Goal: Task Accomplishment & Management: Manage account settings

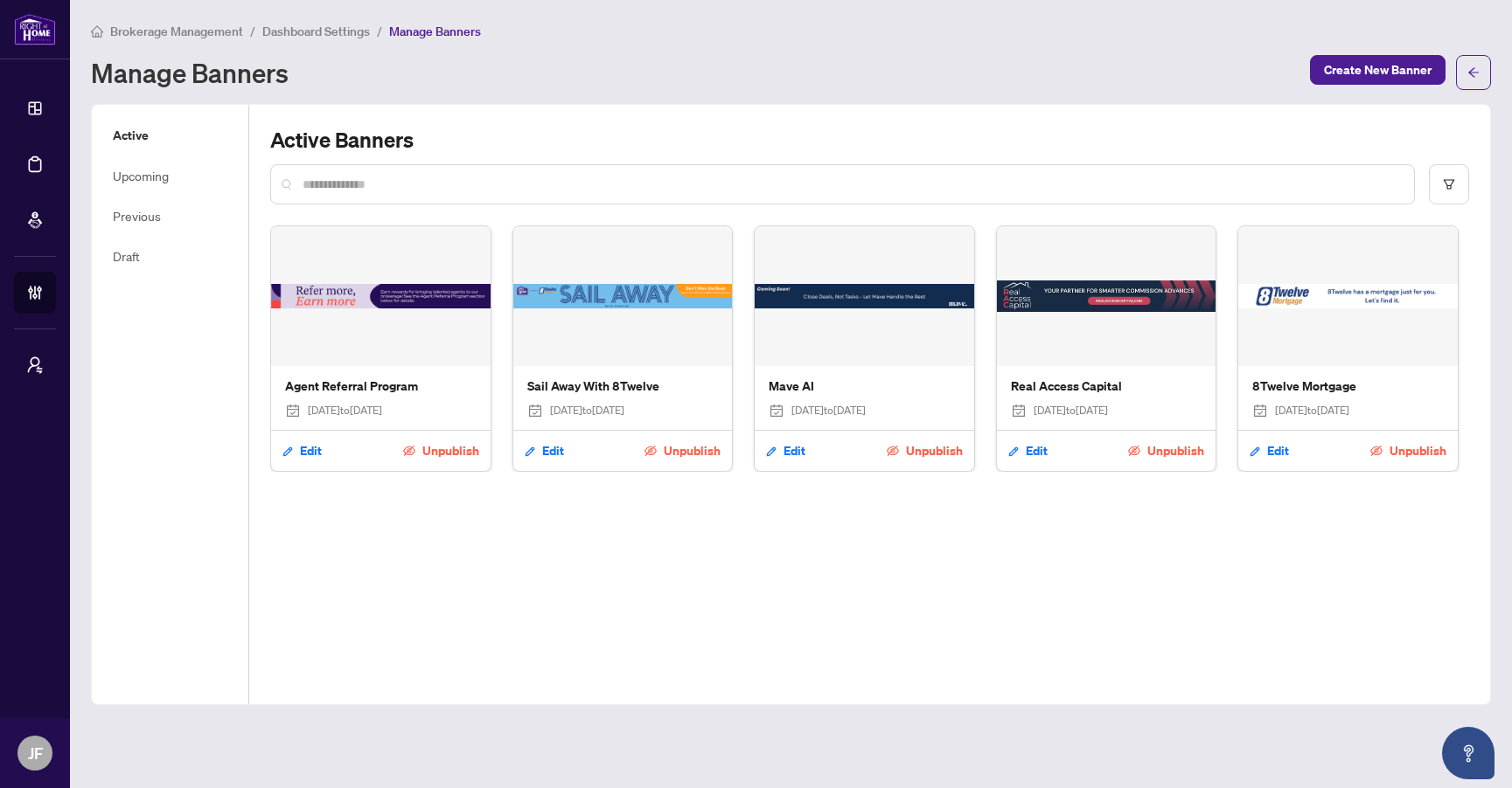
click at [1042, 497] on div "Active Banners Agent Referral Program [DATE] to [DATE] Edit Unpublish Sail Away…" at bounding box center [870, 404] width 1241 height 599
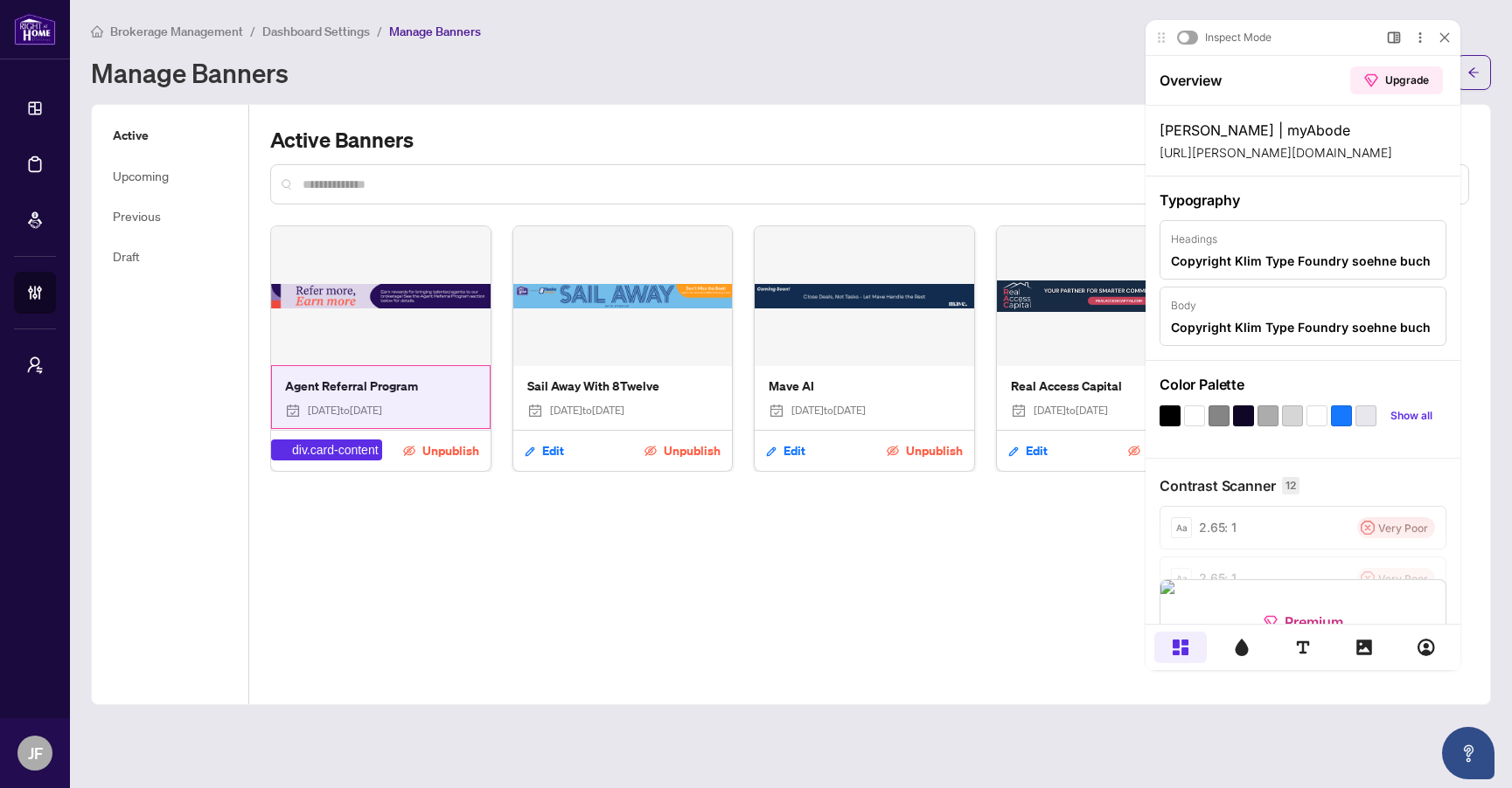
click at [468, 369] on div "Agent Referral Program Jun/05/2025 to Jun/05/2026" at bounding box center [380, 398] width 220 height 64
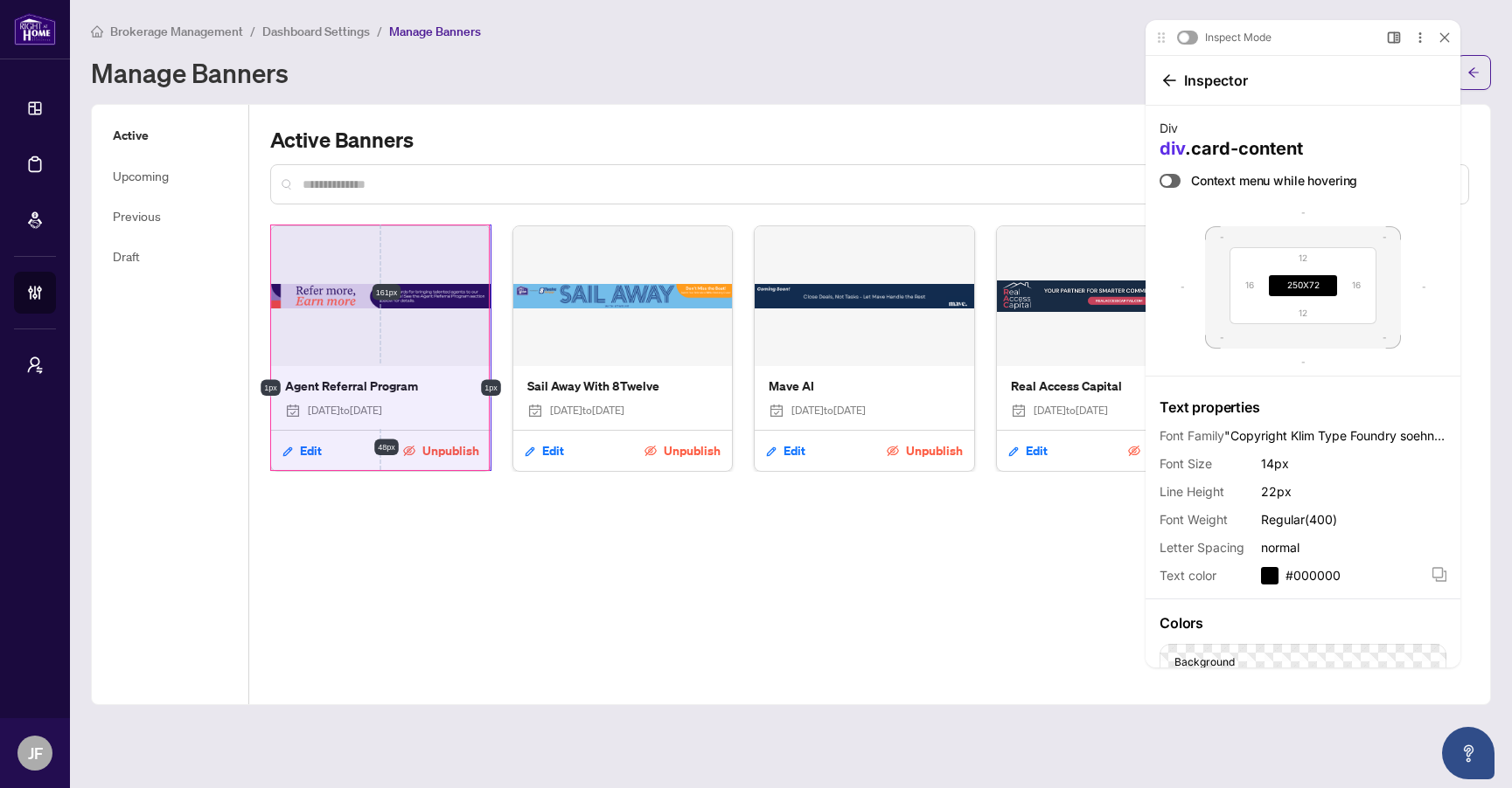
click at [489, 465] on div "Agent Referral Program Jun/05/2025 to Jun/05/2026 Edit Unpublish" at bounding box center [380, 348] width 222 height 247
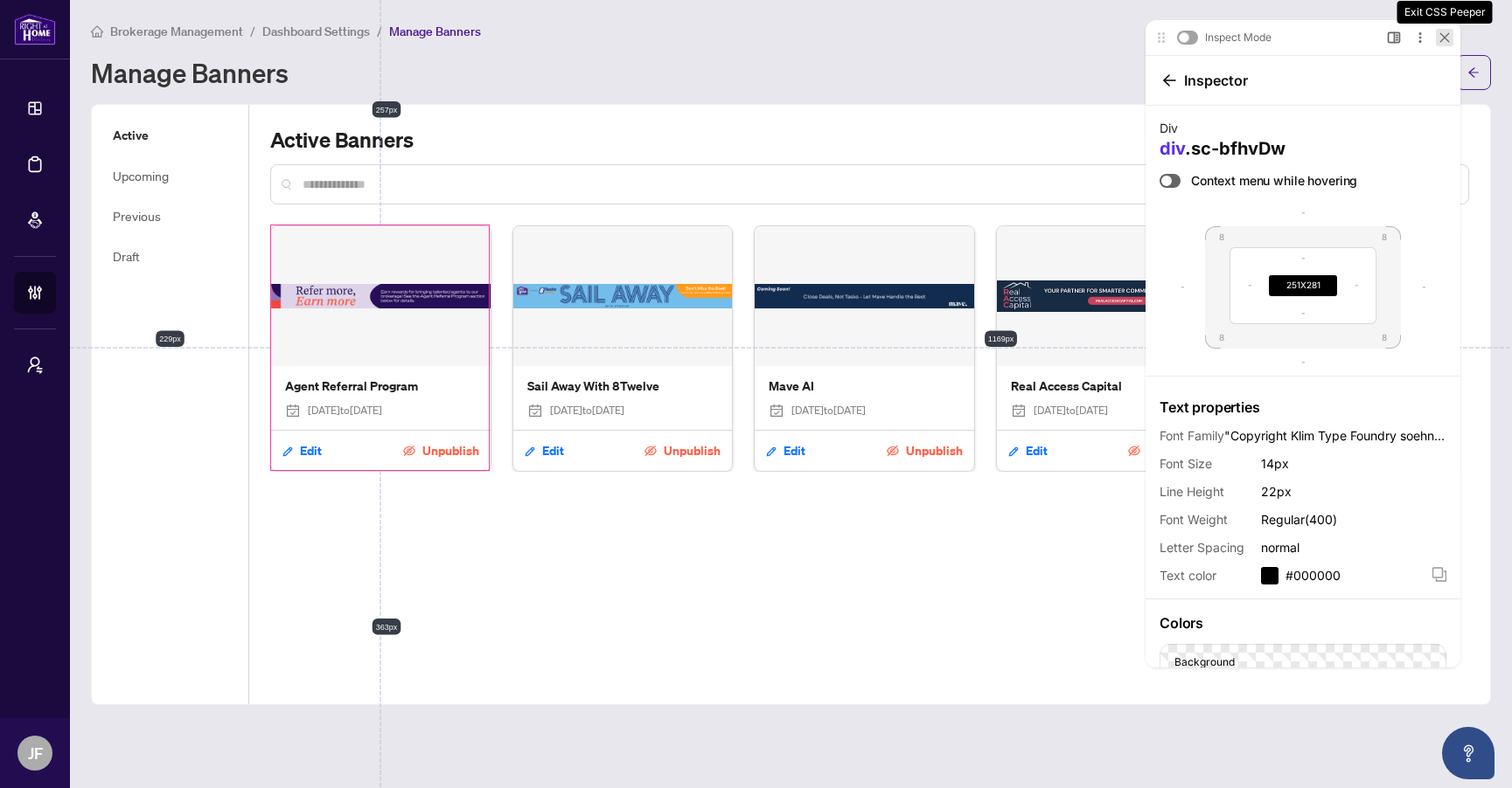
click at [1445, 32] on div at bounding box center [1444, 38] width 17 height 17
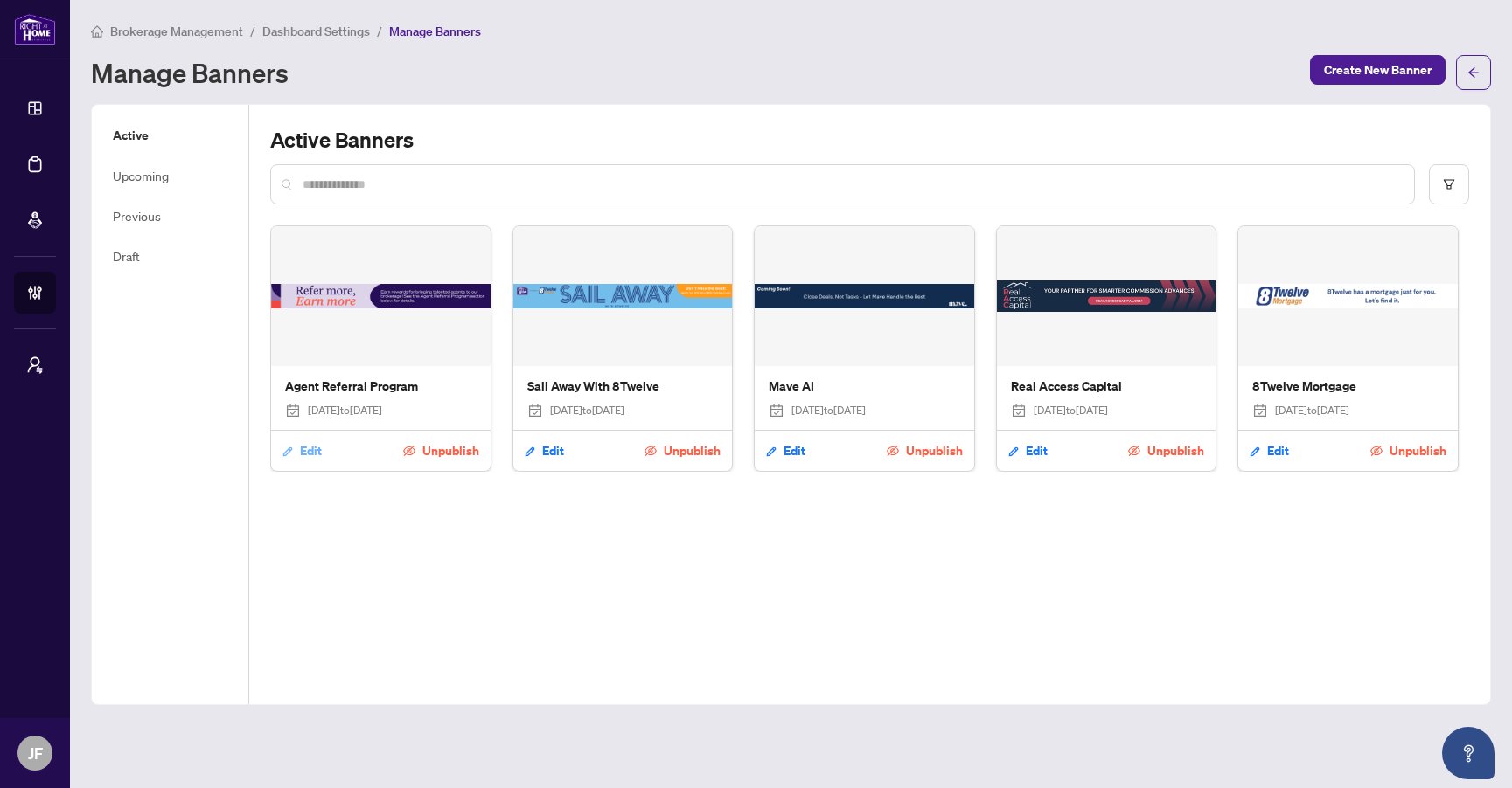
click at [314, 450] on span "Edit" at bounding box center [311, 451] width 22 height 28
